Goal: Communication & Community: Participate in discussion

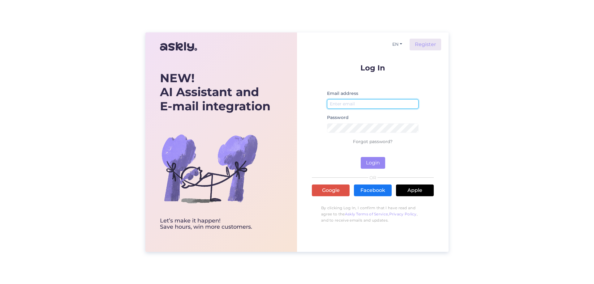
click at [346, 101] on input "email" at bounding box center [373, 104] width 92 height 10
click at [328, 191] on link "Google" at bounding box center [331, 191] width 38 height 12
click at [354, 100] on input "email" at bounding box center [373, 104] width 92 height 10
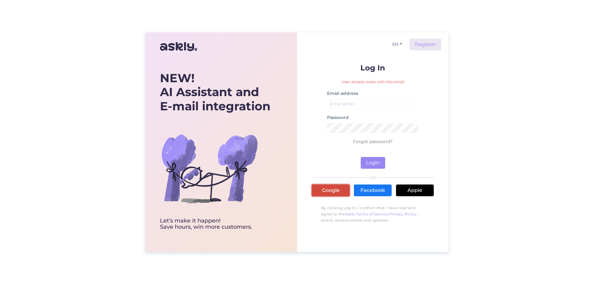
click at [337, 190] on link "Google" at bounding box center [331, 191] width 38 height 12
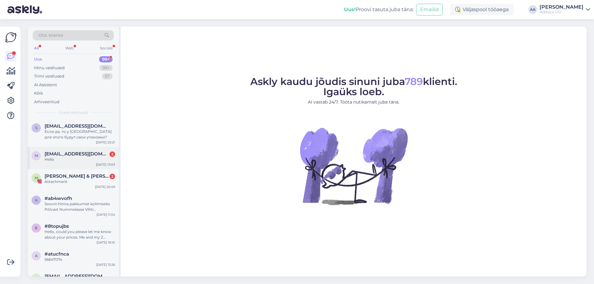
click at [88, 153] on span "[EMAIL_ADDRESS][DOMAIN_NAME]" at bounding box center [77, 154] width 64 height 6
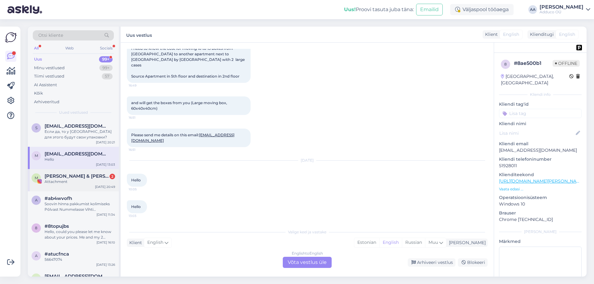
click at [57, 179] on span "[PERSON_NAME] & [PERSON_NAME]" at bounding box center [77, 177] width 64 height 6
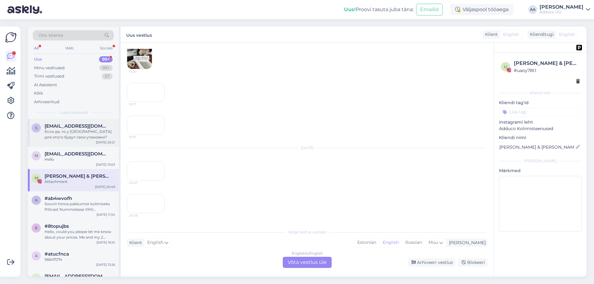
scroll to position [382, 0]
click at [80, 140] on div "Если да, то у [GEOGRAPHIC_DATA] для этого будут свои упаковки?" at bounding box center [80, 134] width 71 height 11
